Goal: Information Seeking & Learning: Learn about a topic

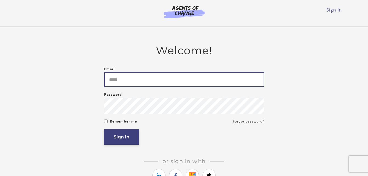
type input "**********"
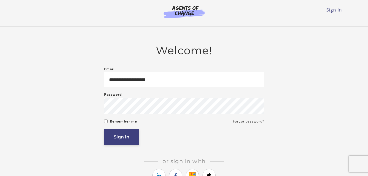
click at [125, 137] on button "Sign in" at bounding box center [121, 137] width 35 height 16
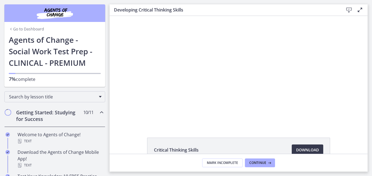
drag, startPoint x: 135, startPoint y: 111, endPoint x: 214, endPoint y: 130, distance: 81.7
click at [214, 130] on div "Critical Thinking Skills Download Opens in a new window" at bounding box center [239, 85] width 258 height 138
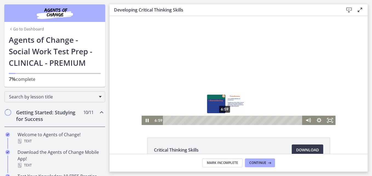
click at [223, 122] on div "6:59" at bounding box center [233, 120] width 133 height 9
click at [219, 119] on div "6:29" at bounding box center [233, 120] width 133 height 9
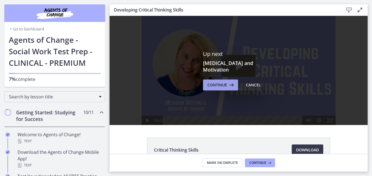
click at [208, 82] on span "Continue" at bounding box center [218, 85] width 20 height 7
